Goal: Task Accomplishment & Management: Complete application form

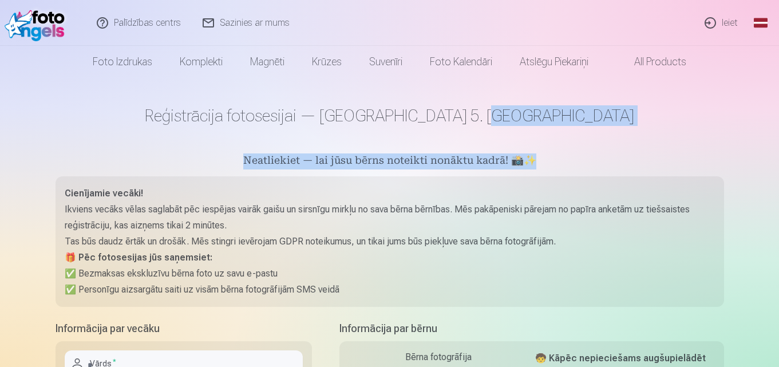
drag, startPoint x: 778, startPoint y: 97, endPoint x: 781, endPoint y: 168, distance: 70.5
click at [779, 168] on html "Palīdzības centrs Sazinies ar mums Ieiet Global Latvian (lv) Lithuanian (lt) Ru…" at bounding box center [389, 183] width 779 height 367
drag, startPoint x: 731, startPoint y: 112, endPoint x: 749, endPoint y: 108, distance: 18.8
